Goal: Contribute content

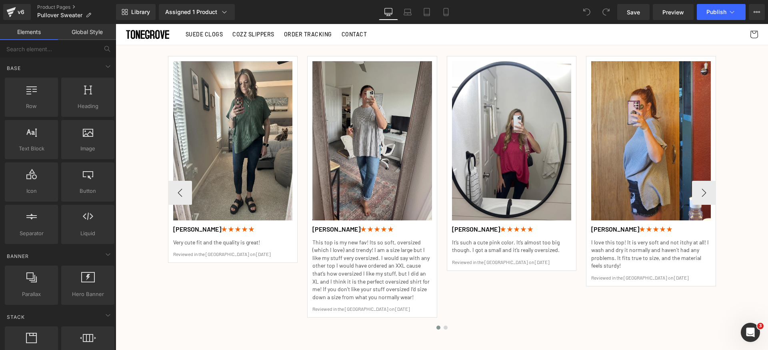
scroll to position [1122, 0]
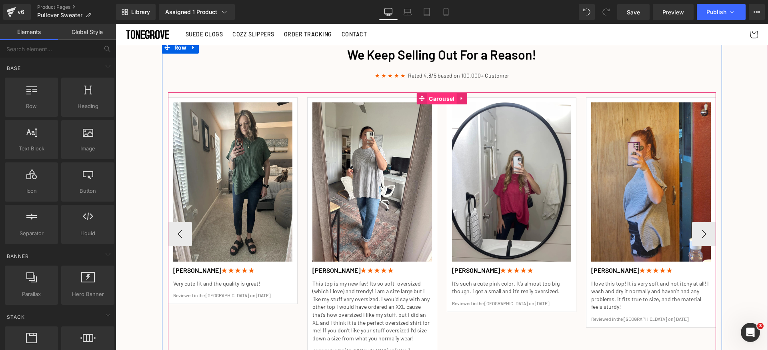
click at [434, 99] on span "Carousel" at bounding box center [442, 99] width 30 height 12
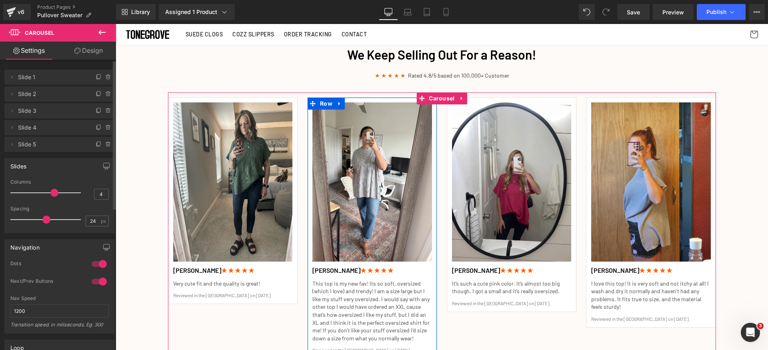
click at [30, 94] on span "Slide 2" at bounding box center [51, 93] width 67 height 15
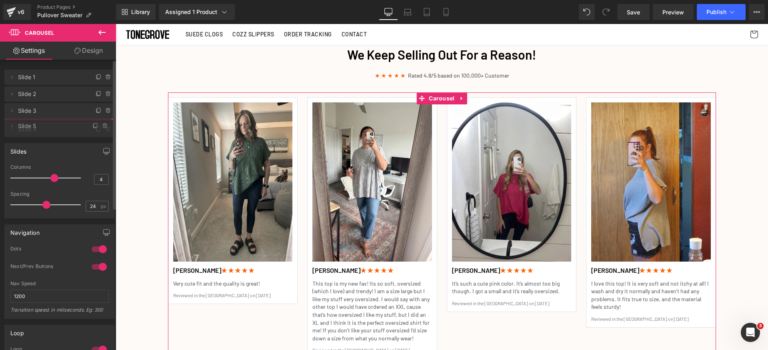
drag, startPoint x: 38, startPoint y: 146, endPoint x: 37, endPoint y: 124, distance: 22.4
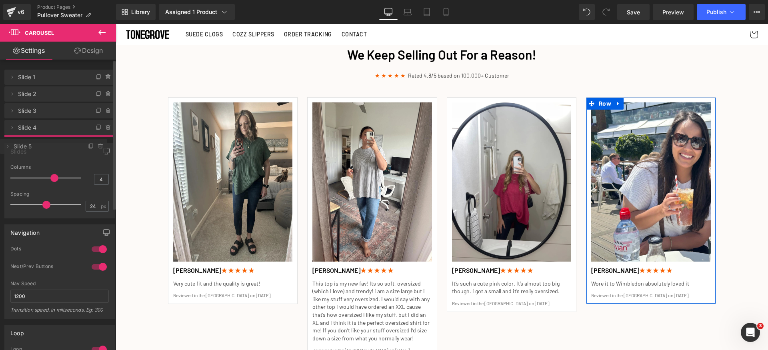
drag, startPoint x: 45, startPoint y: 128, endPoint x: 45, endPoint y: 147, distance: 18.8
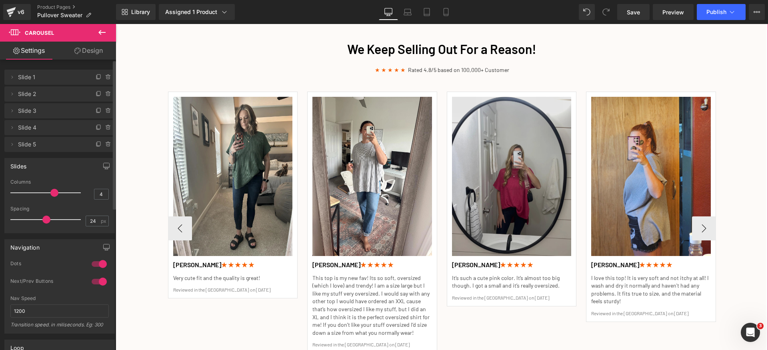
scroll to position [1138, 0]
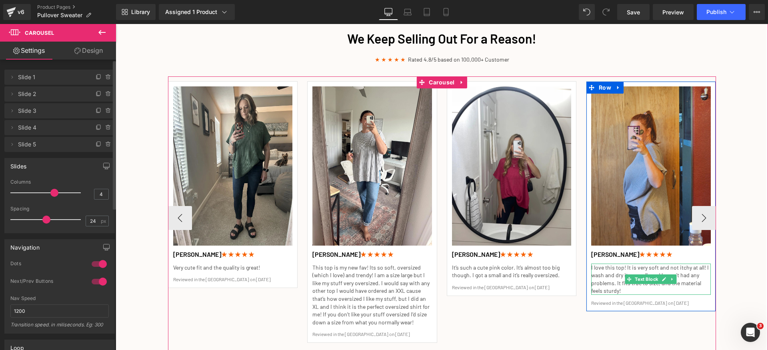
click at [611, 274] on p "I love this top! It is very soft and not itchy at all! I wash and dry it normal…" at bounding box center [651, 278] width 120 height 31
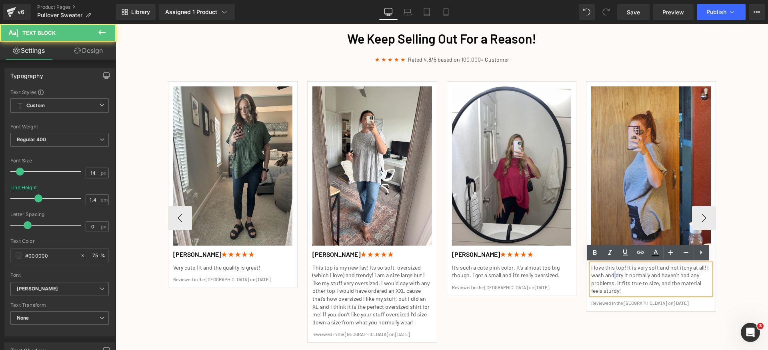
click at [611, 274] on p "I love this top! It is very soft and not itchy at all! I wash and dry it normal…" at bounding box center [651, 278] width 120 height 31
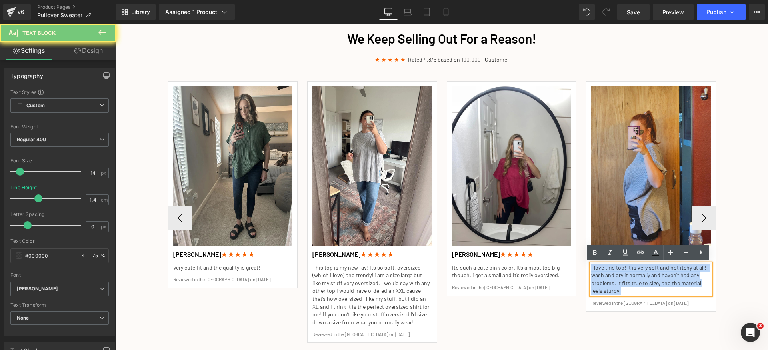
click at [611, 273] on p "I love this top! It is very soft and not itchy at all! I wash and dry it normal…" at bounding box center [651, 278] width 120 height 31
paste div
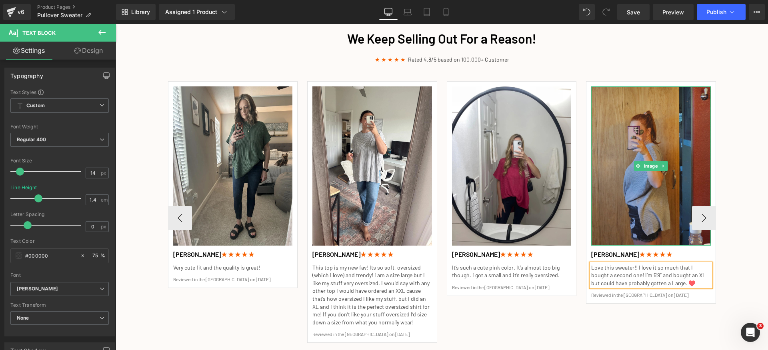
click at [645, 180] on img at bounding box center [651, 165] width 120 height 159
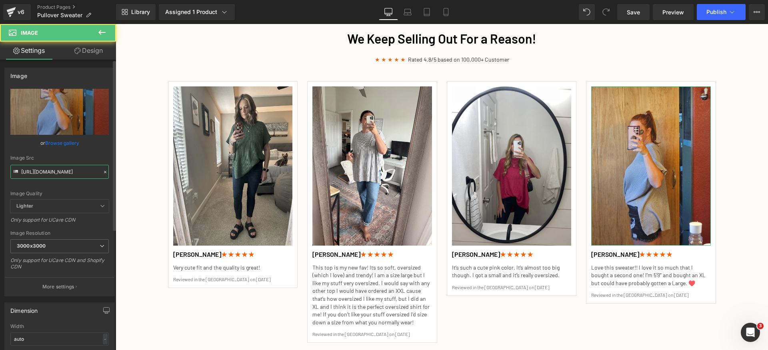
click at [80, 176] on input "[URL][DOMAIN_NAME]" at bounding box center [59, 172] width 98 height 14
paste input "6.webp?v=175833100"
type input "[URL][DOMAIN_NAME]"
click at [78, 187] on div "Image Quality Lighter Lightest Lighter Lighter Lightest Only support for UCare …" at bounding box center [59, 144] width 98 height 111
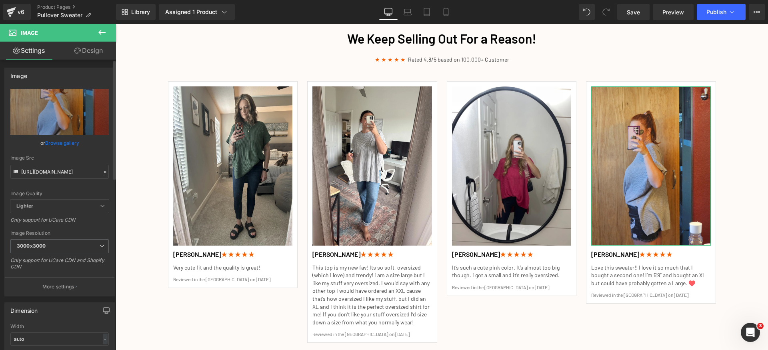
scroll to position [0, 0]
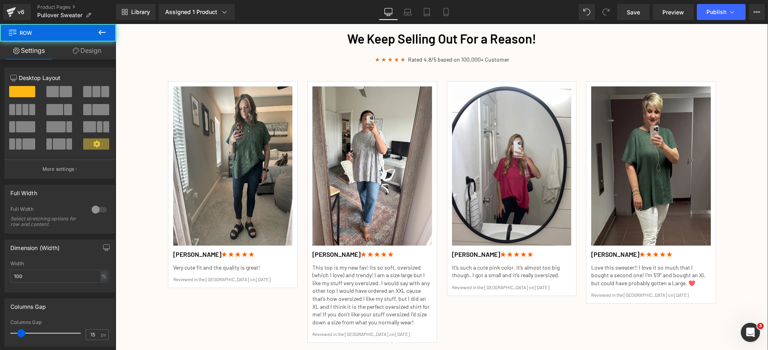
click at [751, 198] on div "We Keep Selling Out For a Reason! Heading ★ ★ ★ ★ ★ Rated 4.8/5 based on 100,00…" at bounding box center [442, 202] width 652 height 352
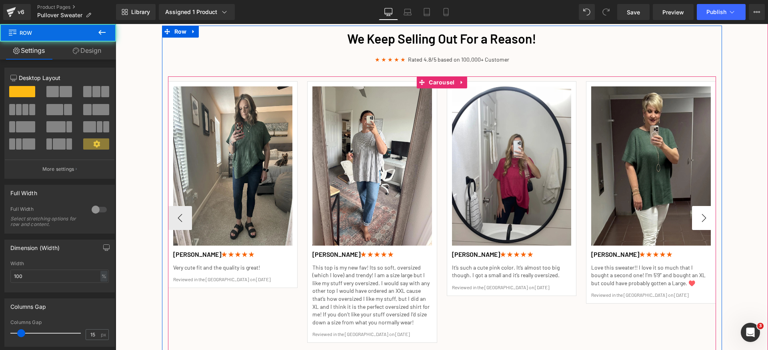
click at [703, 216] on button "›" at bounding box center [704, 218] width 24 height 24
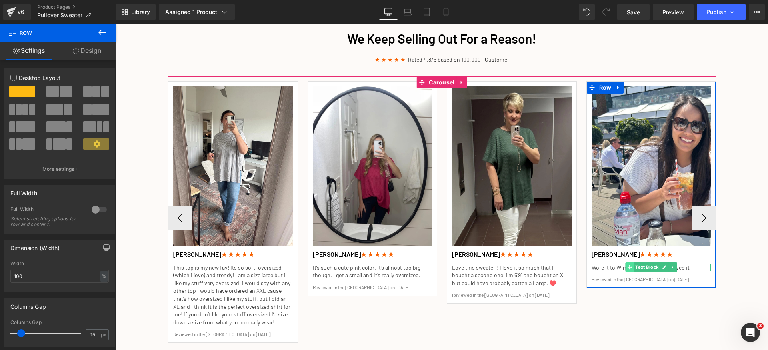
click at [628, 267] on icon at bounding box center [629, 267] width 4 height 4
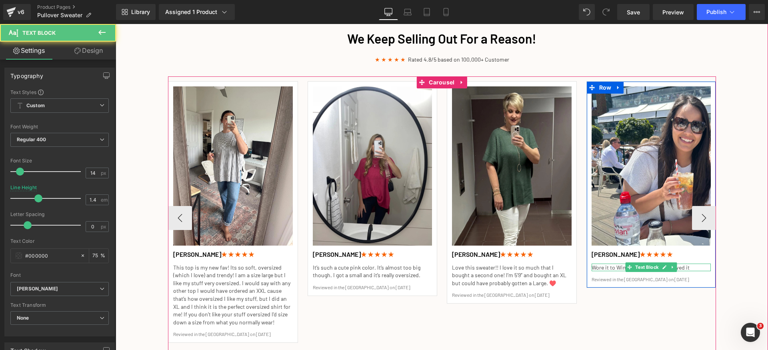
click at [609, 267] on p "Wore it to Wimbledon absolutely loved it" at bounding box center [651, 267] width 120 height 8
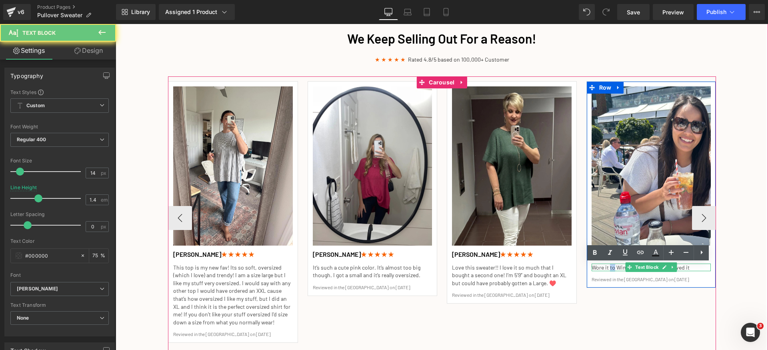
click at [609, 267] on p "Wore it to Wimbledon absolutely loved it" at bounding box center [651, 267] width 120 height 8
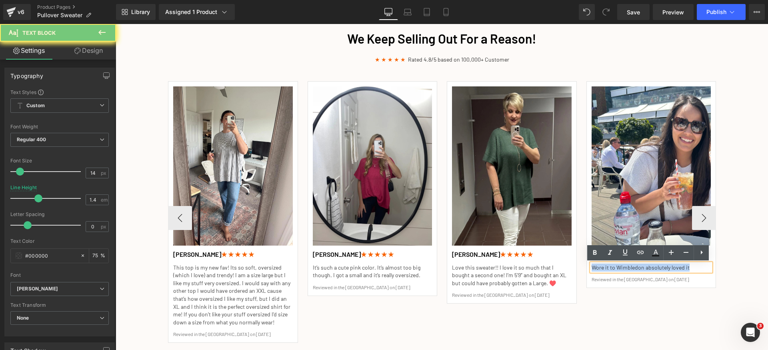
click at [609, 267] on p "Wore it to Wimbledon absolutely loved it" at bounding box center [651, 267] width 120 height 8
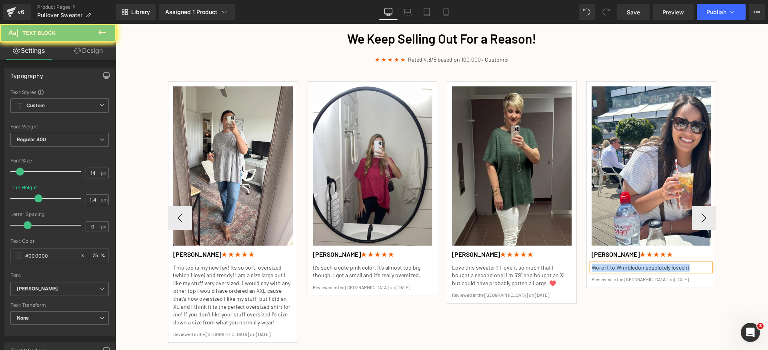
paste div
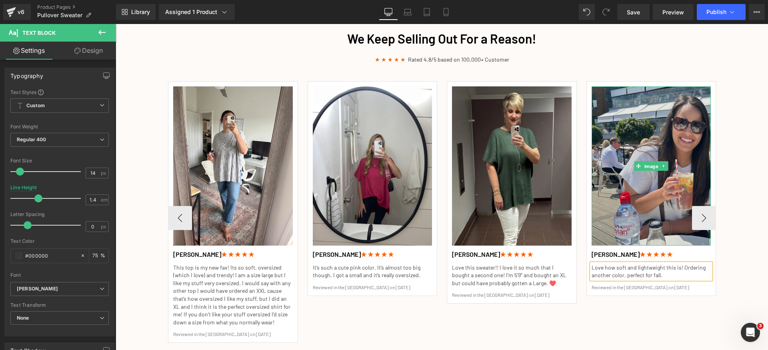
click at [650, 162] on span "Image" at bounding box center [650, 167] width 17 height 10
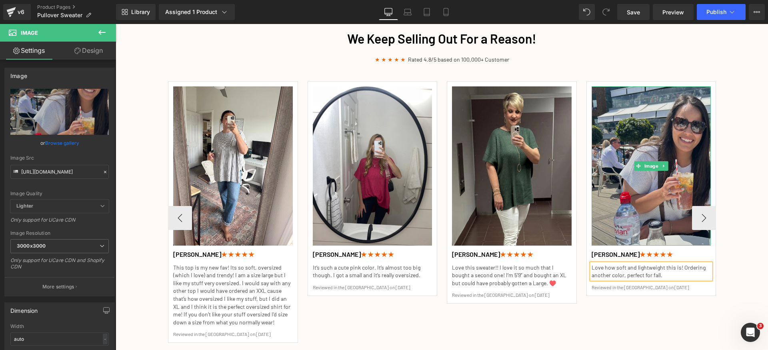
drag, startPoint x: 651, startPoint y: 139, endPoint x: 630, endPoint y: 137, distance: 21.3
click at [651, 138] on img at bounding box center [651, 165] width 120 height 159
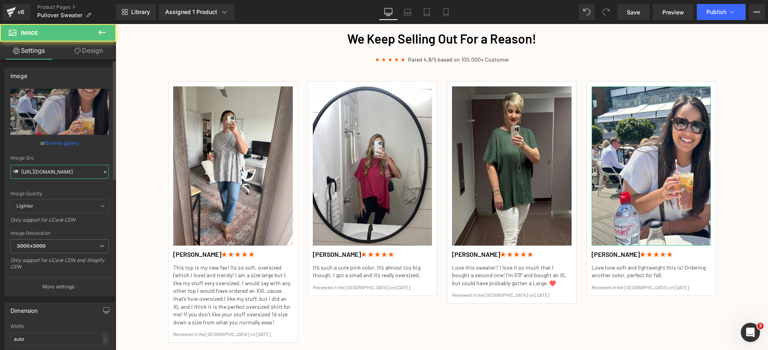
click at [65, 168] on input "[URL][DOMAIN_NAME]" at bounding box center [59, 172] width 98 height 14
paste input "7.webp?v=1758331084"
type input "[URL][DOMAIN_NAME]"
click at [73, 183] on div "Image Quality Lighter Lightest Lighter Lighter Lightest Only support for UCare …" at bounding box center [59, 144] width 98 height 111
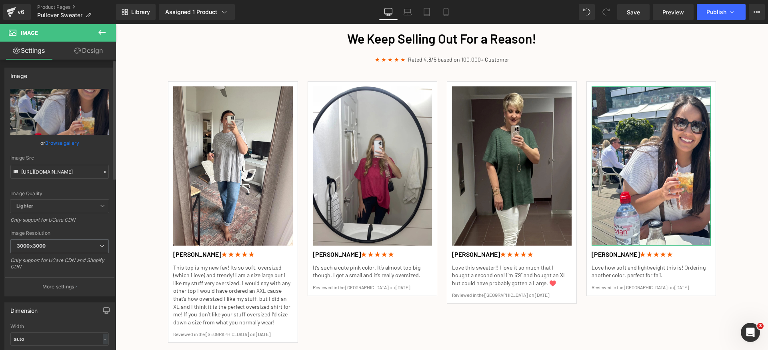
scroll to position [0, 0]
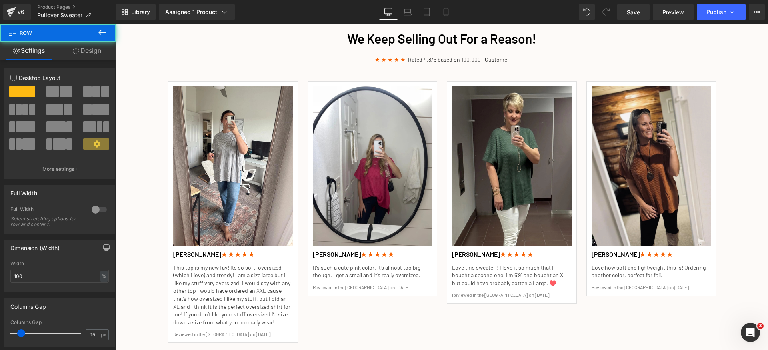
click at [746, 143] on div "We Keep Selling Out For a Reason! Heading ★ ★ ★ ★ ★ Rated 4.8/5 based on 100,00…" at bounding box center [442, 202] width 652 height 352
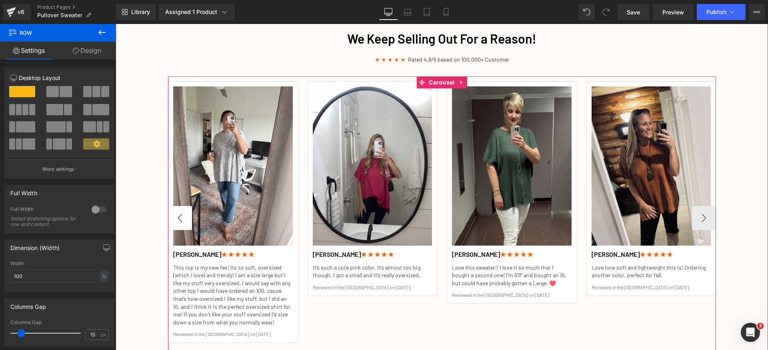
click at [183, 215] on button "‹" at bounding box center [180, 218] width 24 height 24
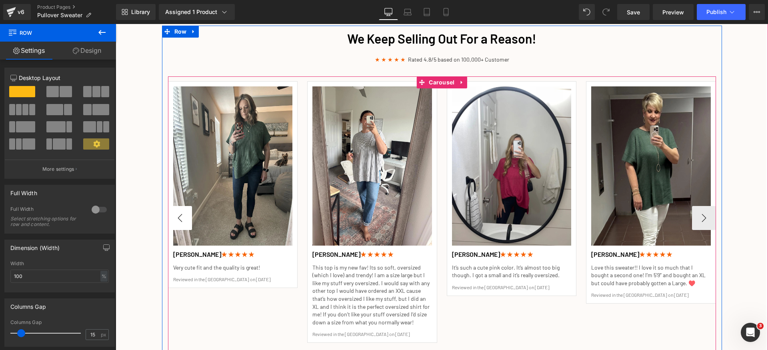
click at [183, 215] on button "‹" at bounding box center [180, 218] width 24 height 24
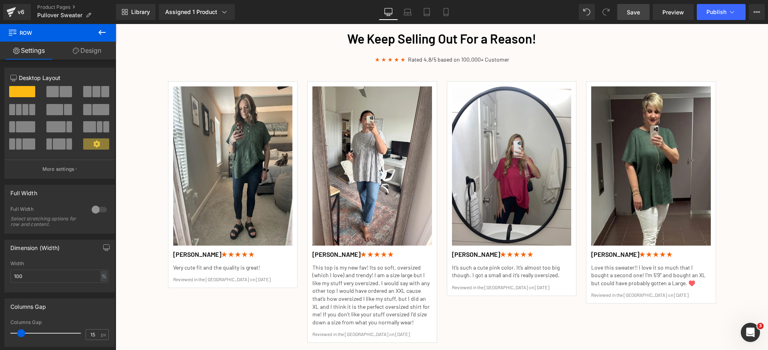
drag, startPoint x: 638, startPoint y: 11, endPoint x: 489, endPoint y: 38, distance: 151.3
click at [638, 11] on span "Save" at bounding box center [633, 12] width 13 height 8
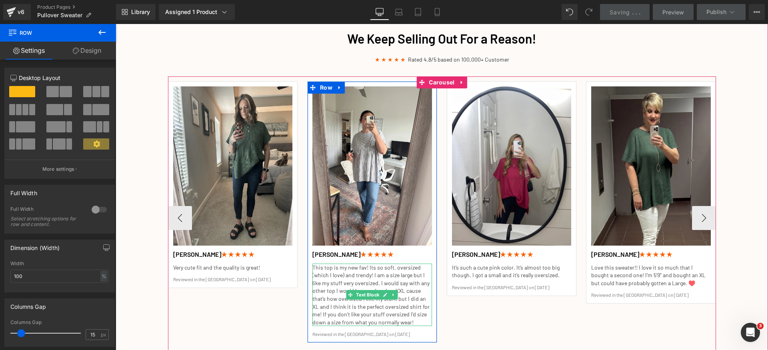
click at [413, 287] on p "This top is my new fav! Its so soft, oversized (which I love) and trendy! I am …" at bounding box center [372, 294] width 120 height 63
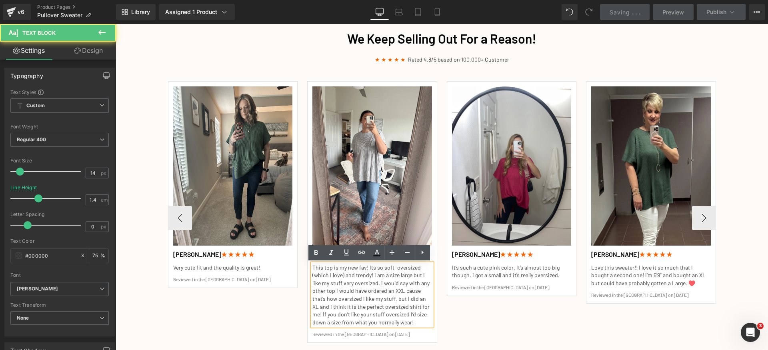
click at [397, 289] on p "This top is my new fav! Its so soft, oversized (which I love) and trendy! I am …" at bounding box center [372, 294] width 120 height 63
click at [365, 289] on p "This top is my new fav! Its so soft, oversized (which I love) and trendy! I am …" at bounding box center [372, 294] width 120 height 63
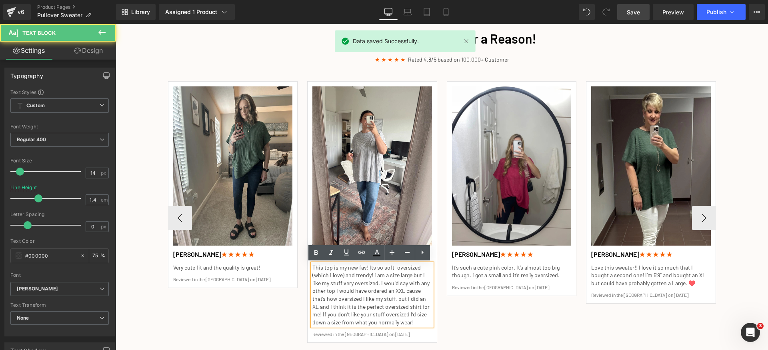
click at [391, 287] on p "This top is my new fav! Its so soft, oversized (which I love) and trendy! I am …" at bounding box center [372, 294] width 120 height 63
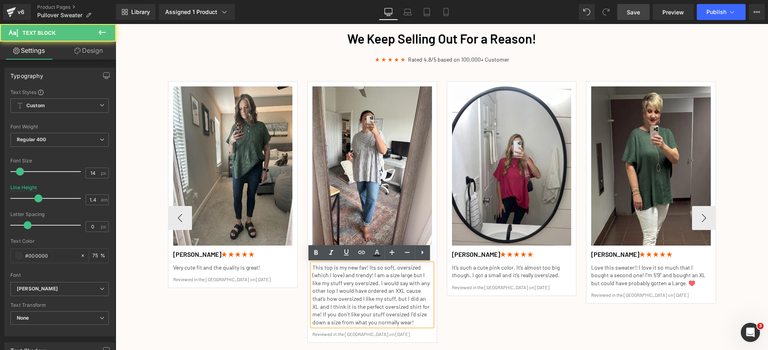
click at [377, 286] on p "This top is my new fav! Its so soft, oversized (which I love) and trendy! I am …" at bounding box center [372, 294] width 120 height 63
click at [393, 285] on p "This top is my new fav! Its so soft, oversized (which I love) and trendy! I am …" at bounding box center [372, 294] width 120 height 63
drag, startPoint x: 344, startPoint y: 275, endPoint x: 348, endPoint y: 277, distance: 4.7
click at [344, 275] on p "This top is my new fav! Its so soft, oversized (which I love) and trendy! I am …" at bounding box center [372, 294] width 120 height 63
click at [387, 286] on p "This top is my new fav! Its so soft, oversized (which I love) and trendy! I am …" at bounding box center [372, 294] width 120 height 63
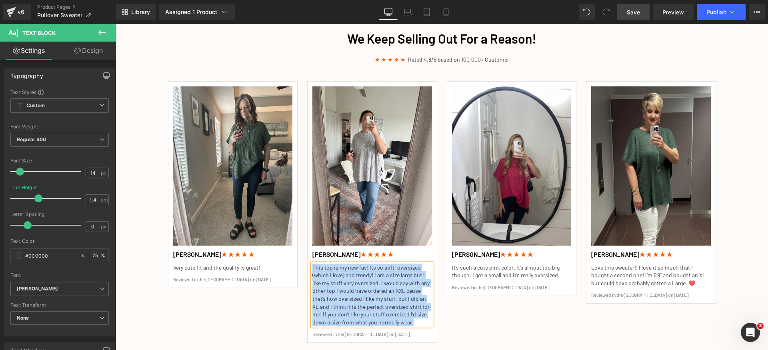
copy p "This top is my new fav! Its so soft, oversized (which I love) and trendy! I am …"
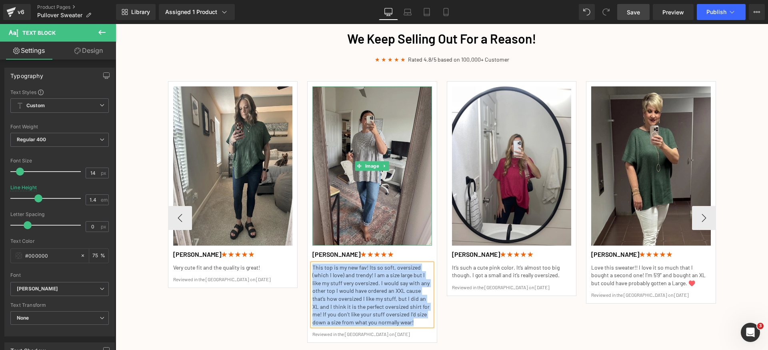
paste div
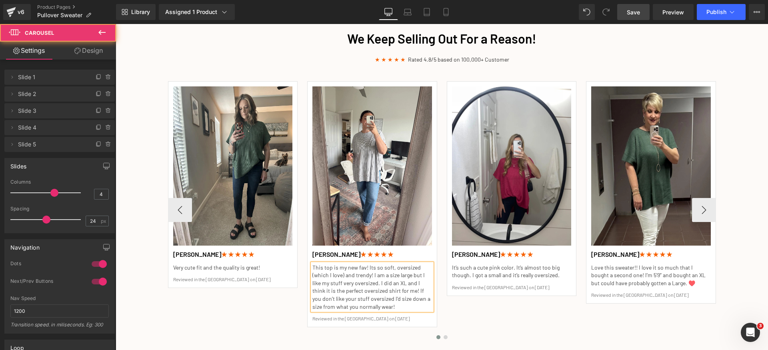
click at [476, 310] on div "Image [PERSON_NAME] ★ ★ ★ ★ ★ Heading Very cute fit and the quality is great! T…" at bounding box center [516, 209] width 697 height 267
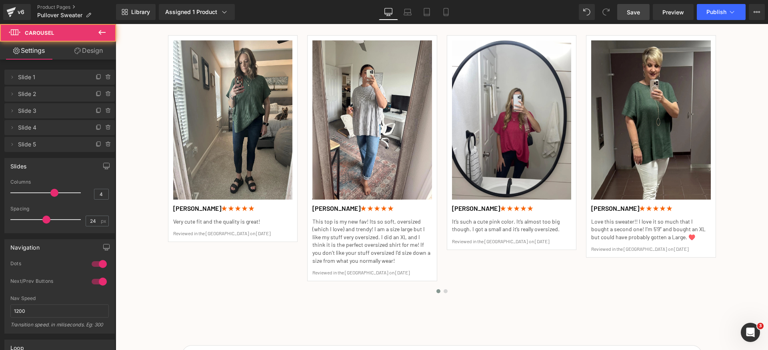
scroll to position [1222, 0]
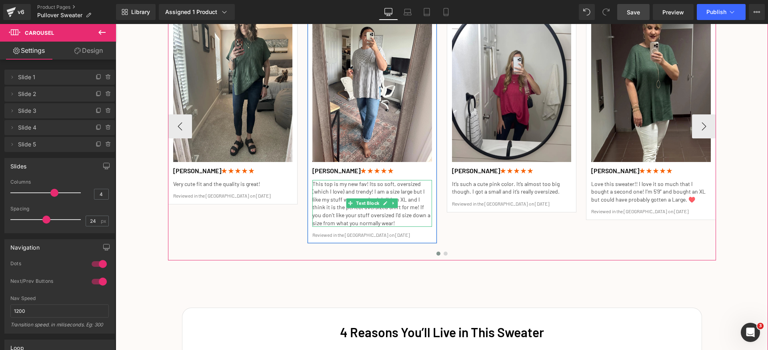
click at [400, 221] on p "This top is my new fav! Its so soft, oversized (which I love) and trendy! I am …" at bounding box center [372, 203] width 120 height 47
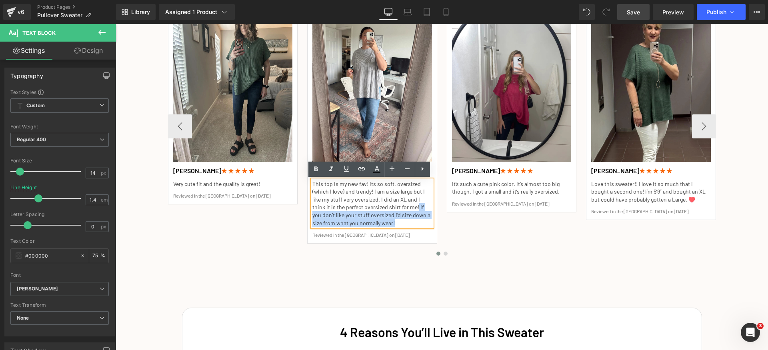
drag, startPoint x: 411, startPoint y: 220, endPoint x: 445, endPoint y: 219, distance: 34.4
click at [401, 209] on p "This top is my new fav! Its so soft, oversized (which I love) and trendy! I am …" at bounding box center [372, 203] width 120 height 47
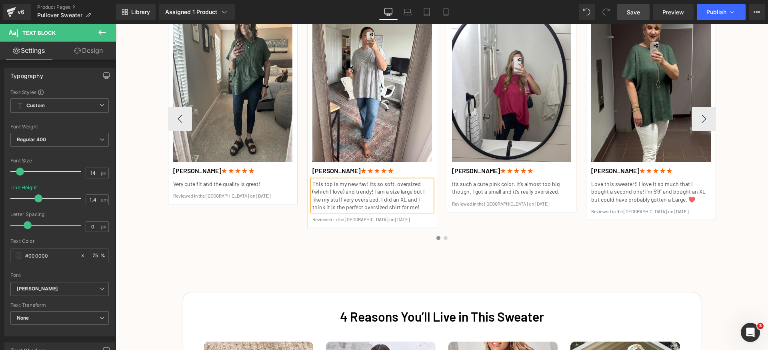
click at [539, 223] on div "Image [PERSON_NAME] ★ ★ ★ ★ ★ Heading Very cute fit and the quality is great! T…" at bounding box center [516, 119] width 697 height 252
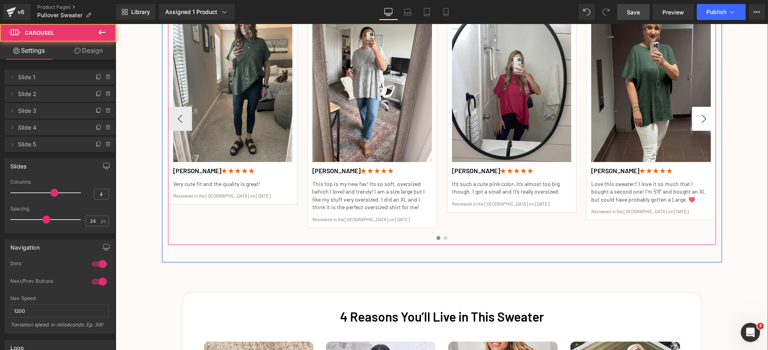
click at [699, 114] on button "›" at bounding box center [704, 119] width 24 height 24
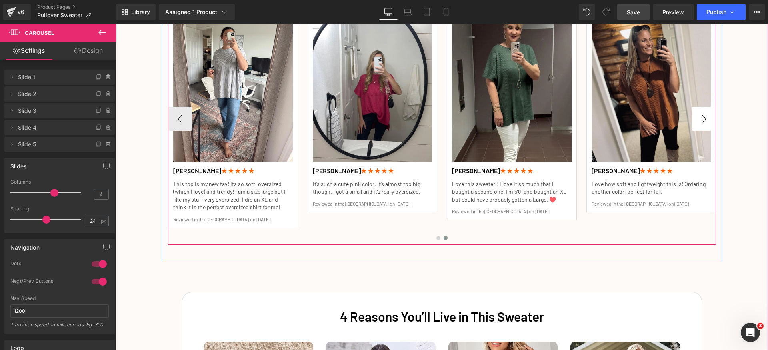
click at [699, 114] on button "›" at bounding box center [704, 119] width 24 height 24
click at [181, 113] on button "‹" at bounding box center [180, 119] width 24 height 24
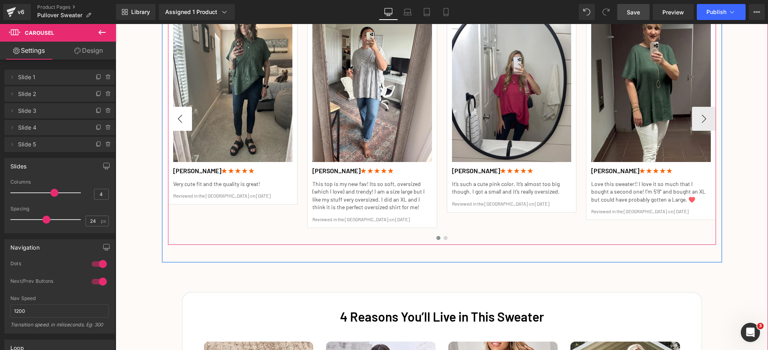
click at [181, 113] on button "‹" at bounding box center [180, 119] width 24 height 24
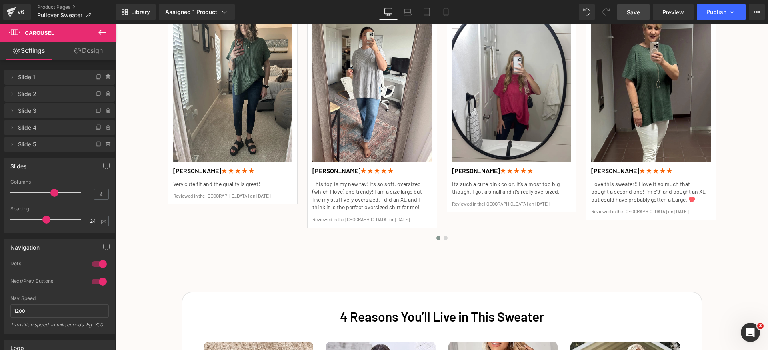
drag, startPoint x: 638, startPoint y: 12, endPoint x: 520, endPoint y: 12, distance: 118.4
click at [638, 12] on span "Save" at bounding box center [633, 12] width 13 height 8
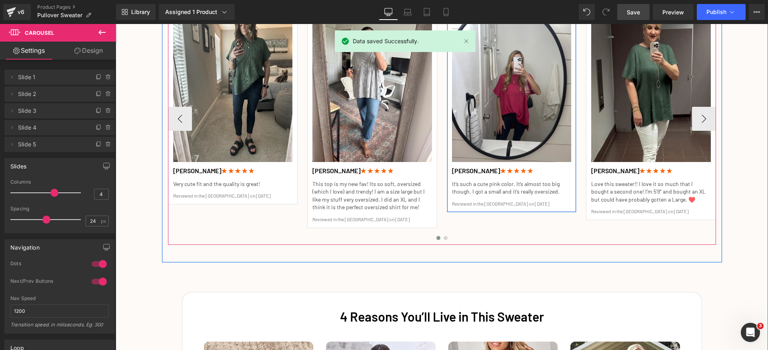
scroll to position [1056, 0]
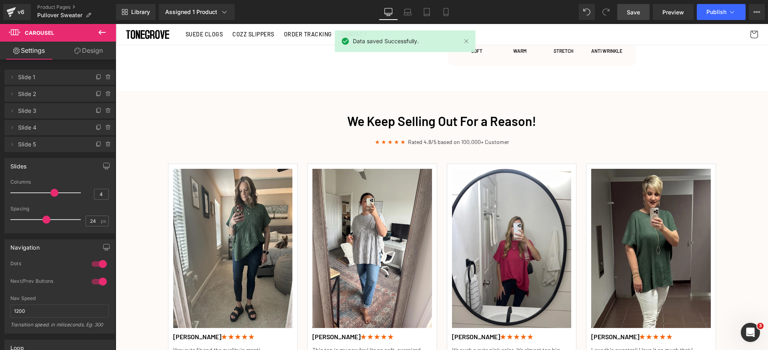
click at [631, 14] on span "Save" at bounding box center [633, 12] width 13 height 8
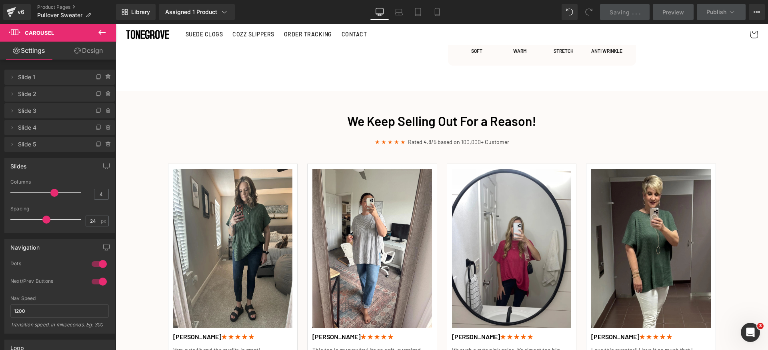
scroll to position [930, 0]
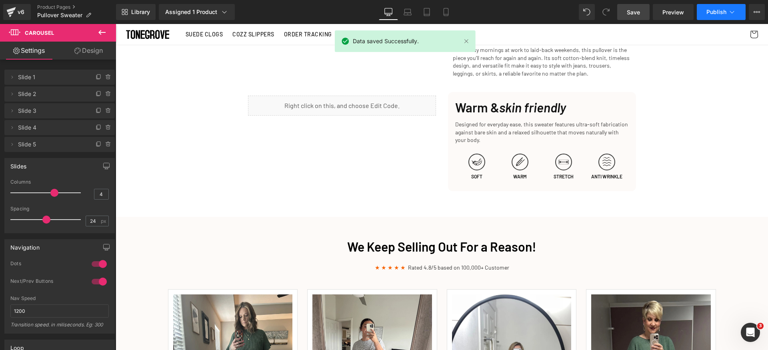
click at [723, 6] on button "Publish" at bounding box center [721, 12] width 49 height 16
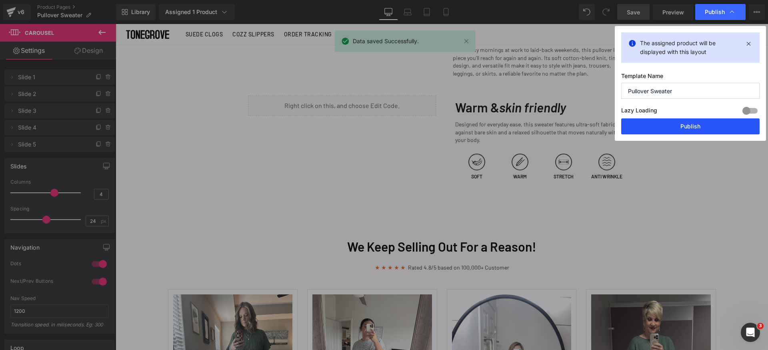
click at [707, 128] on button "Publish" at bounding box center [690, 126] width 138 height 16
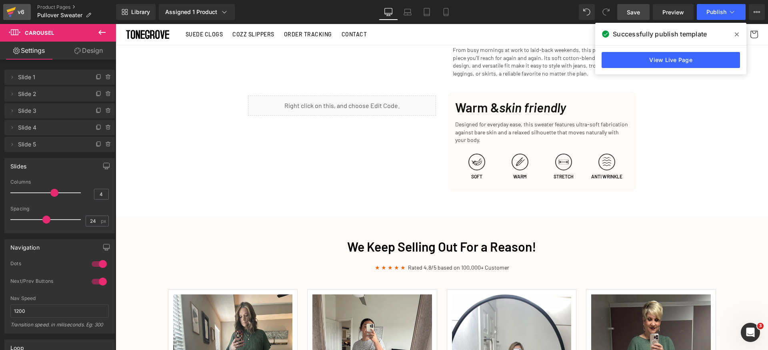
click at [22, 9] on div "v6" at bounding box center [21, 12] width 10 height 10
